Goal: Unclear: Unclear

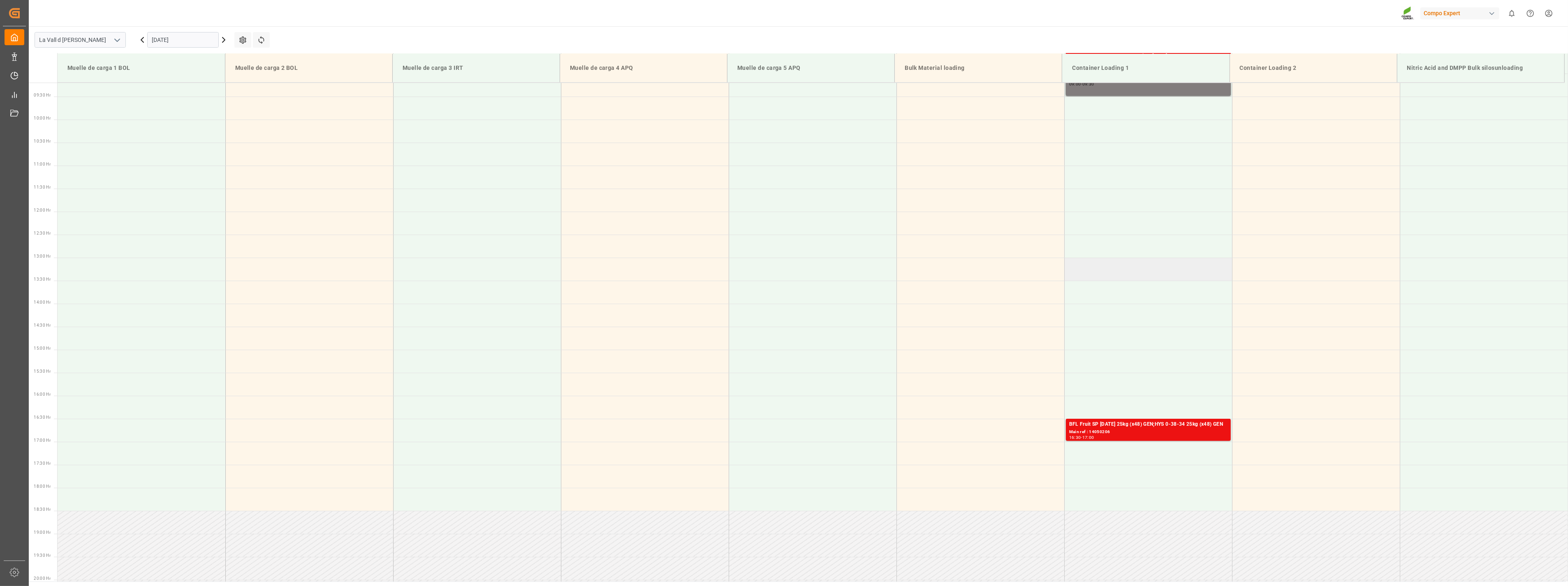
scroll to position [423, 0]
